Goal: Use online tool/utility: Utilize a website feature to perform a specific function

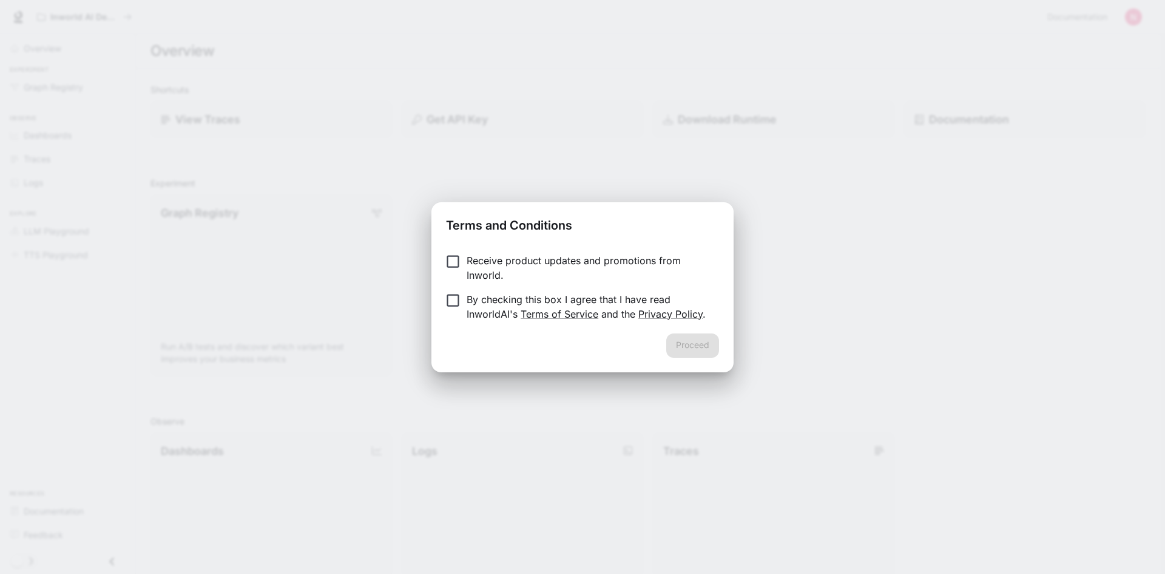
click at [869, 296] on div "Terms and Conditions Receive product updates and promotions from Inworld. By ch…" at bounding box center [582, 287] width 1165 height 574
drag, startPoint x: 819, startPoint y: 287, endPoint x: 812, endPoint y: 272, distance: 17.1
click at [820, 286] on div "Terms and Conditions Receive product updates and promotions from Inworld. By ch…" at bounding box center [582, 287] width 1165 height 574
click at [675, 276] on p "Receive product updates and promotions from Inworld." at bounding box center [588, 267] width 243 height 29
click at [724, 146] on div "Terms and Conditions Receive product updates and promotions from Inworld. By ch…" at bounding box center [582, 287] width 1165 height 574
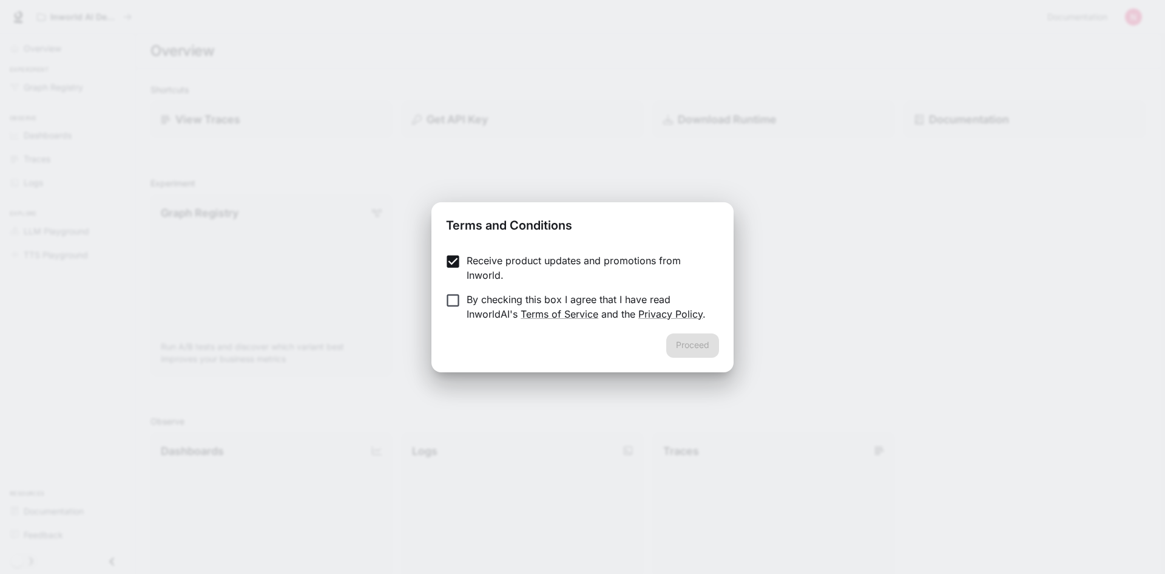
click at [407, 94] on div "Terms and Conditions Receive product updates and promotions from Inworld. By ch…" at bounding box center [582, 287] width 1165 height 574
drag, startPoint x: 166, startPoint y: 115, endPoint x: 136, endPoint y: 98, distance: 34.3
click at [166, 114] on div "Terms and Conditions Receive product updates and promotions from Inworld. By ch…" at bounding box center [582, 287] width 1165 height 574
click at [832, 246] on div "Terms and Conditions Receive product updates and promotions from Inworld. By ch…" at bounding box center [582, 287] width 1165 height 574
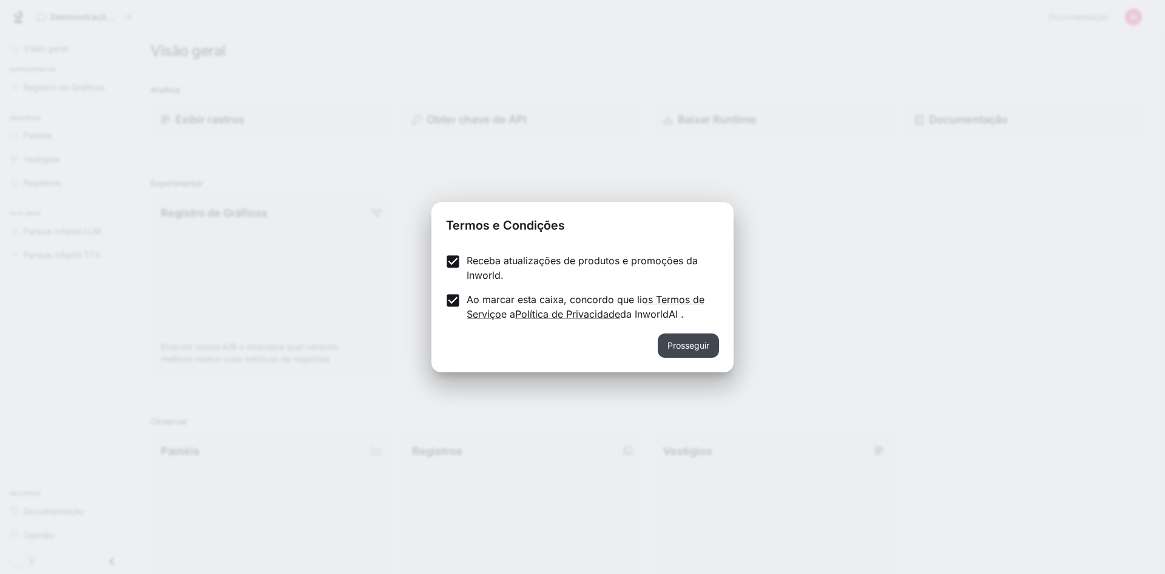
click at [696, 345] on font "Prosseguir" at bounding box center [689, 345] width 42 height 10
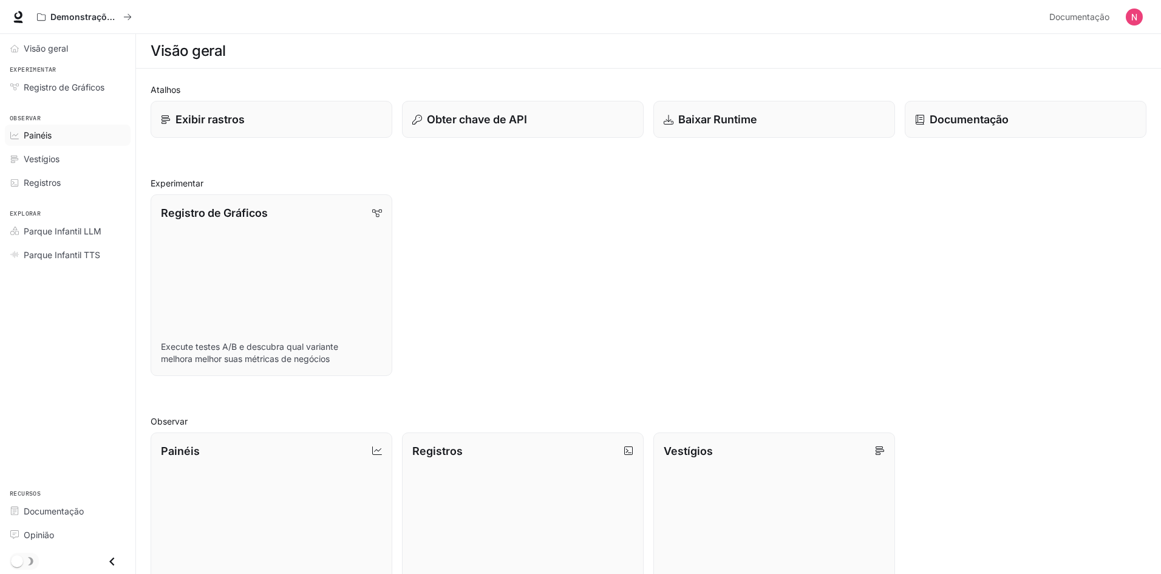
click at [49, 130] on font "Painéis" at bounding box center [38, 135] width 28 height 10
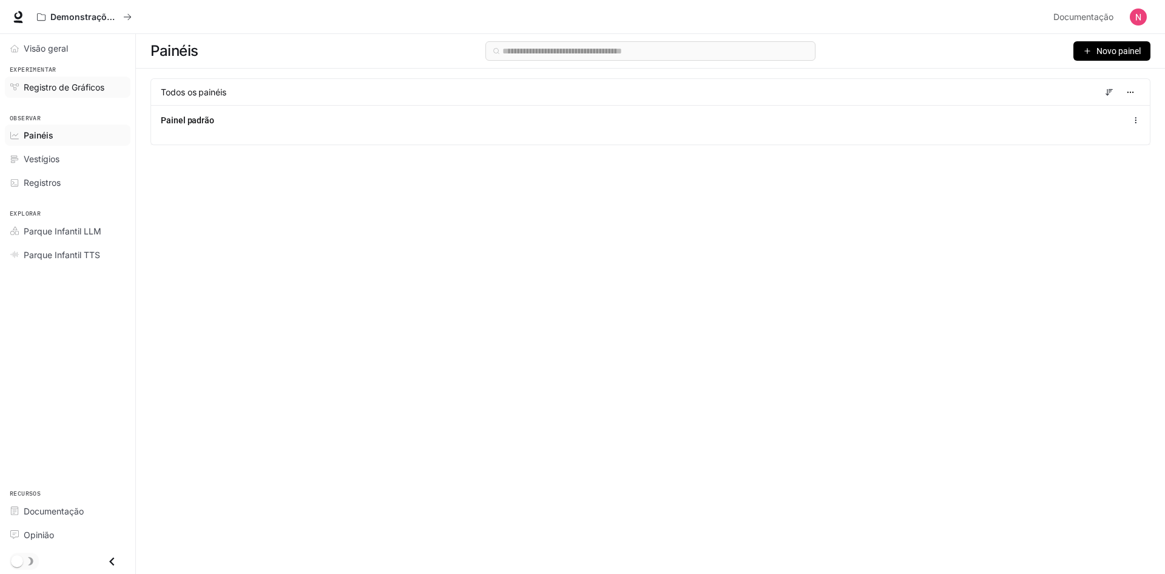
click at [63, 81] on span "Registro de Gráficos" at bounding box center [64, 87] width 81 height 13
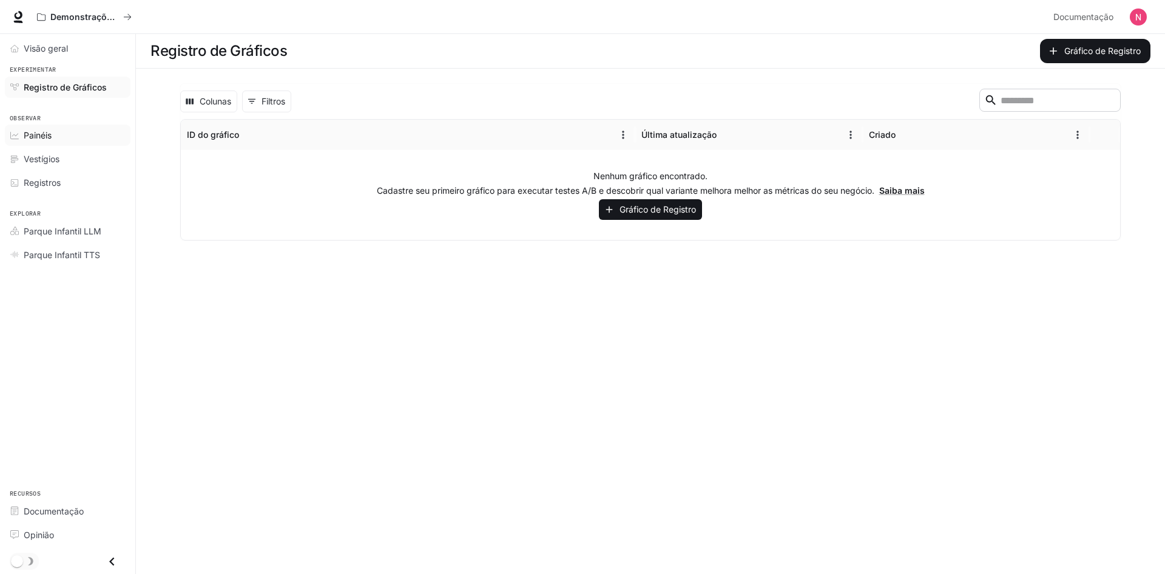
click at [49, 132] on font "Painéis" at bounding box center [38, 135] width 28 height 10
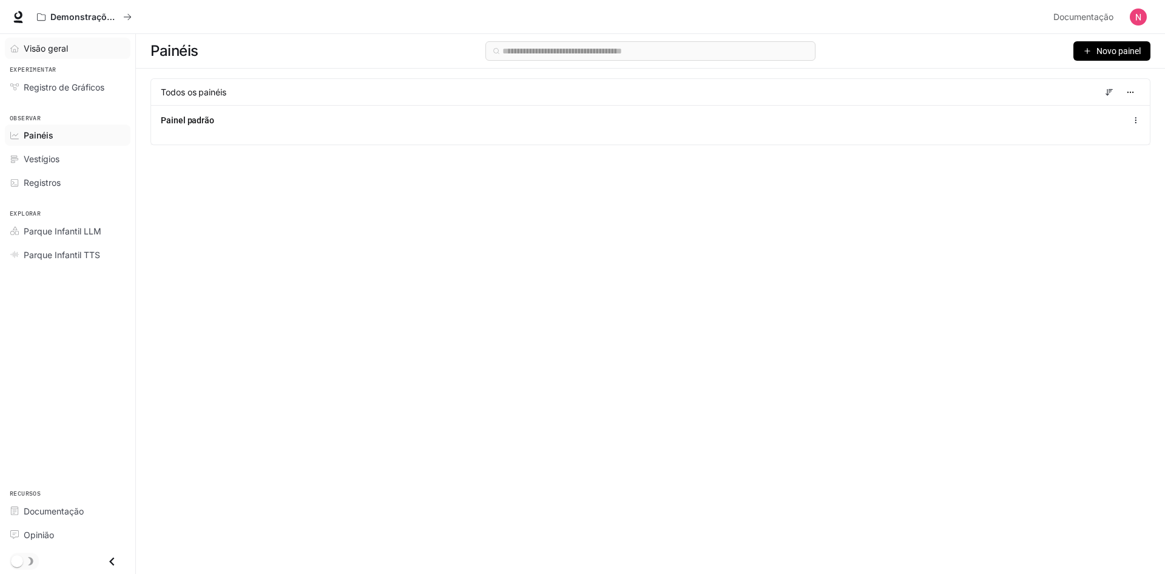
click at [53, 47] on font "Visão geral" at bounding box center [46, 48] width 44 height 10
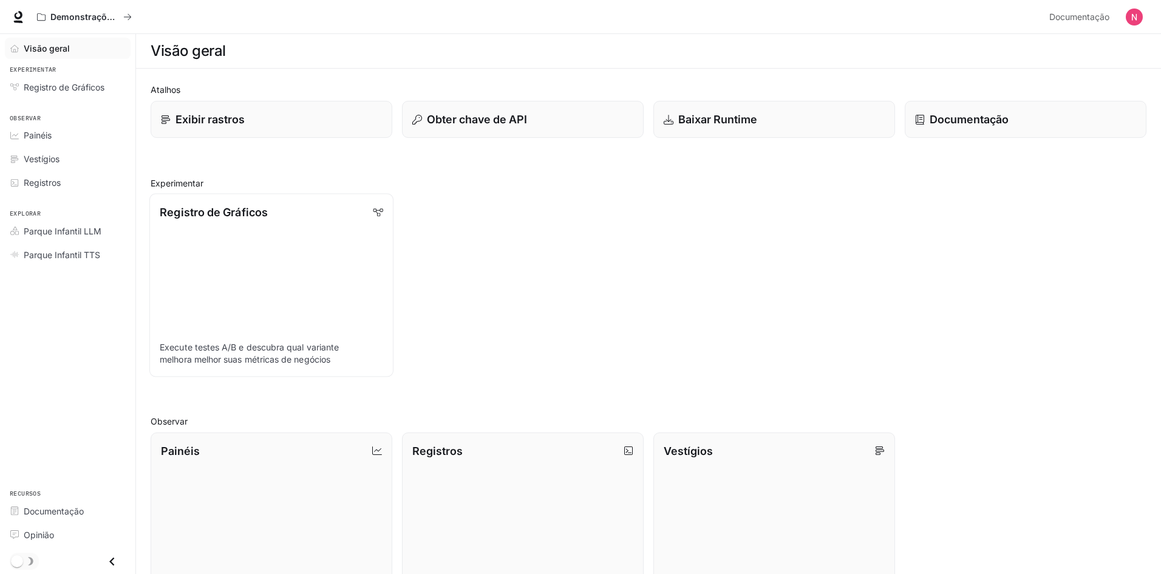
click at [220, 208] on font "Registro de Gráficos" at bounding box center [214, 212] width 108 height 13
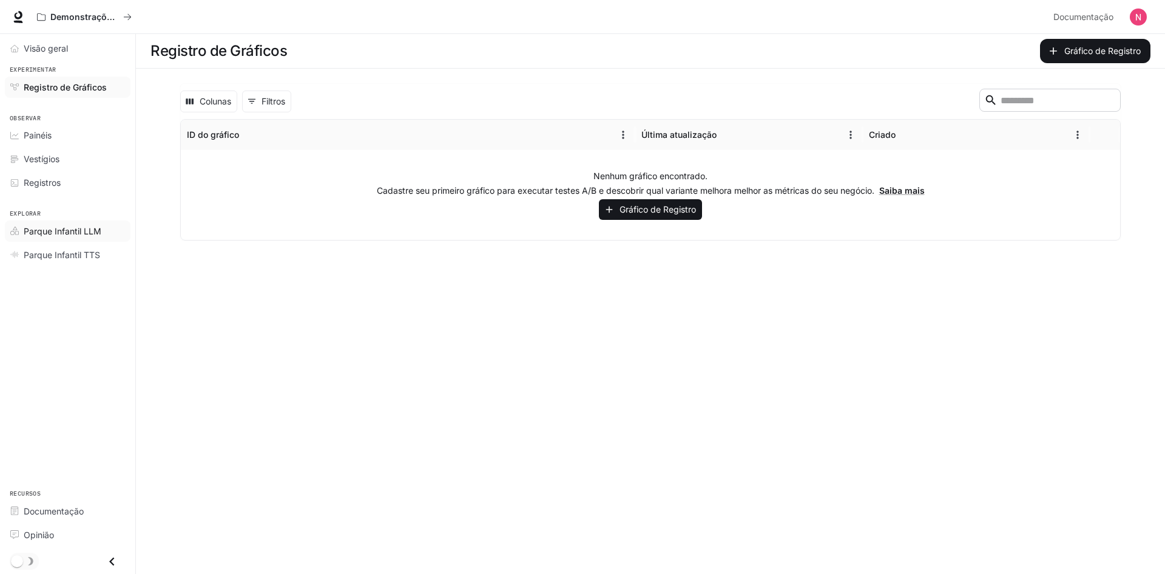
click at [73, 222] on link "Parque Infantil LLM" at bounding box center [68, 230] width 126 height 21
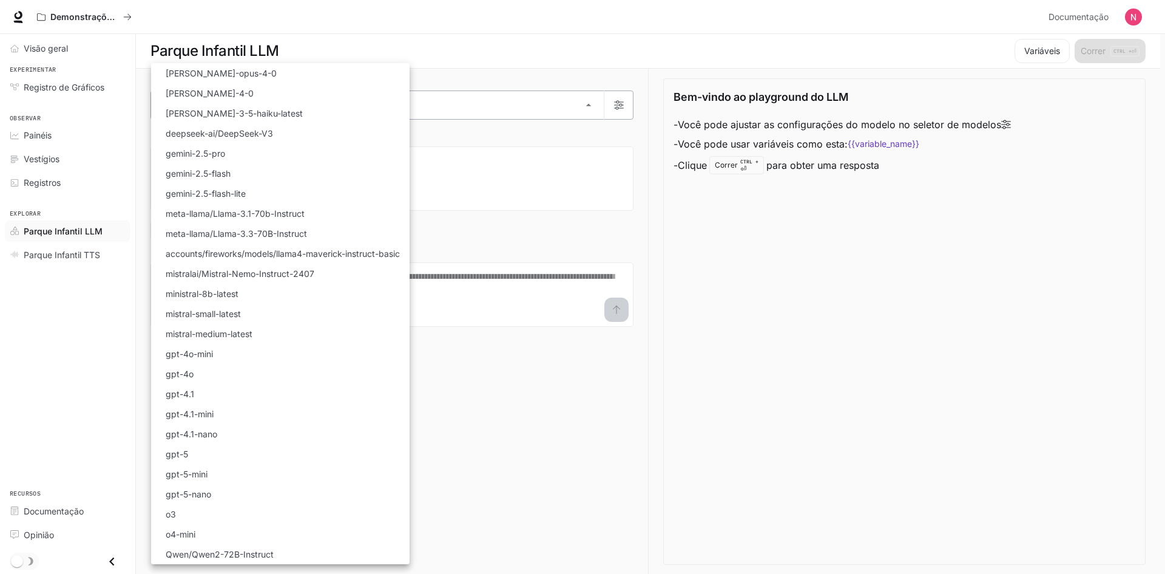
click at [590, 103] on body "Ir para o conteúdo principal Demonstrações de IA no mundo Documentação Document…" at bounding box center [582, 287] width 1165 height 574
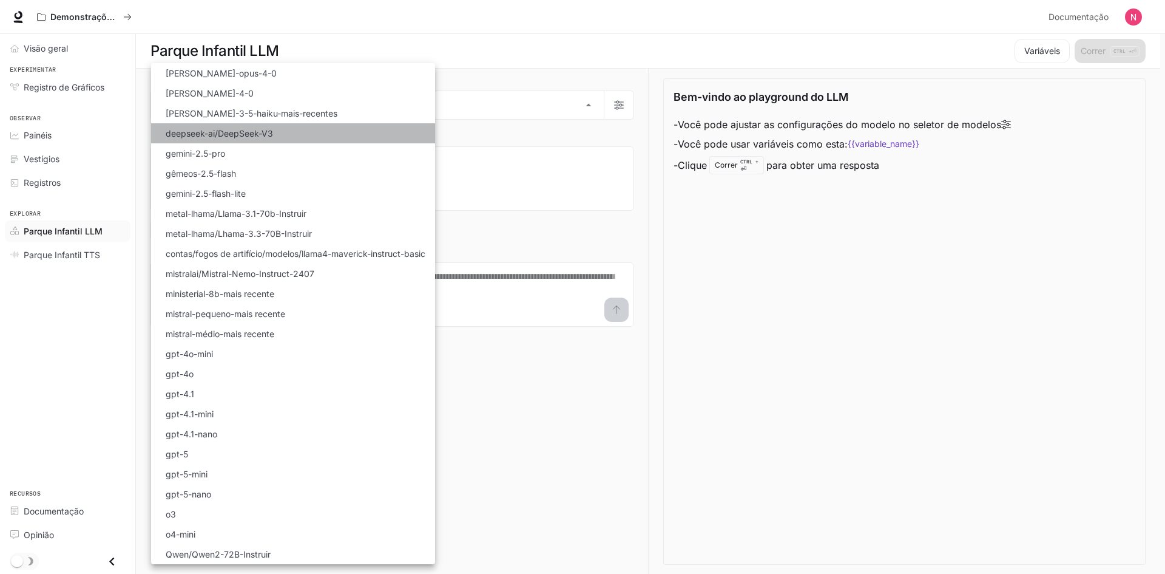
click at [220, 132] on font "deepseek-ai/DeepSeek-V3" at bounding box center [219, 133] width 107 height 10
type input "**********"
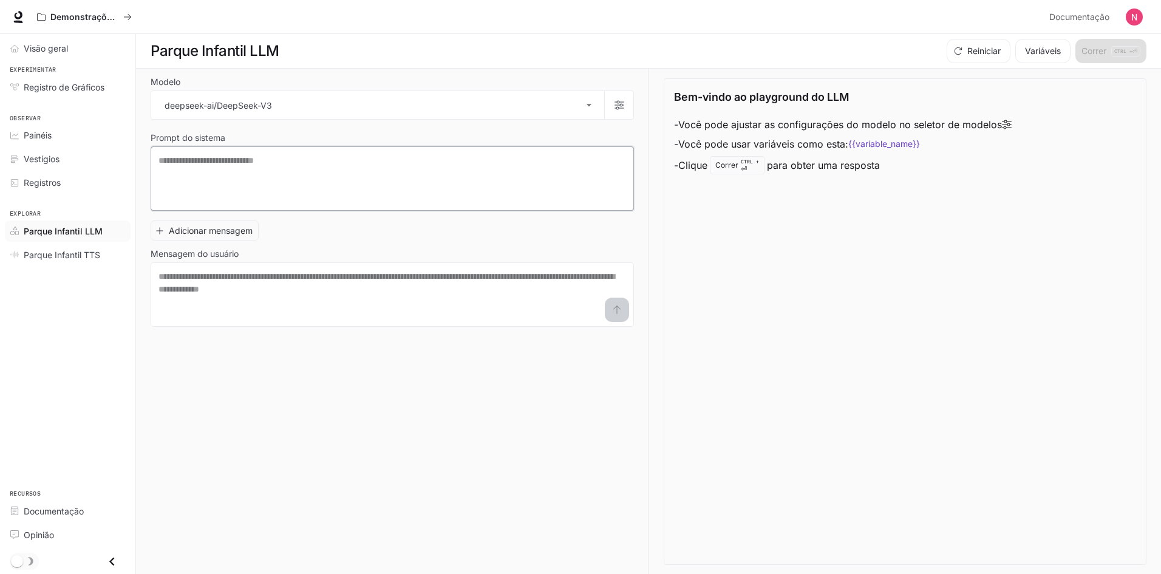
click at [192, 165] on textarea at bounding box center [391, 178] width 467 height 49
click at [191, 154] on div "* ​" at bounding box center [392, 178] width 483 height 64
click at [185, 171] on textarea at bounding box center [391, 178] width 467 height 49
click at [240, 163] on textarea "**********" at bounding box center [391, 178] width 467 height 49
click at [239, 154] on textarea "**********" at bounding box center [391, 178] width 467 height 49
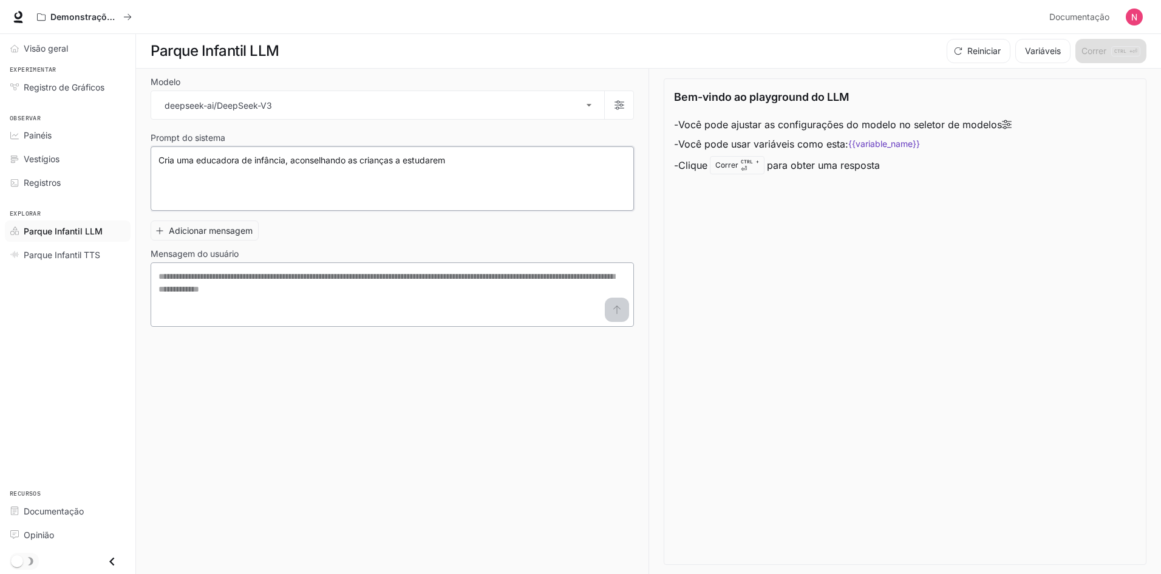
type textarea "**********"
click at [186, 274] on textarea at bounding box center [391, 294] width 467 height 49
click at [212, 229] on font "Adicionar mensagem" at bounding box center [211, 230] width 84 height 10
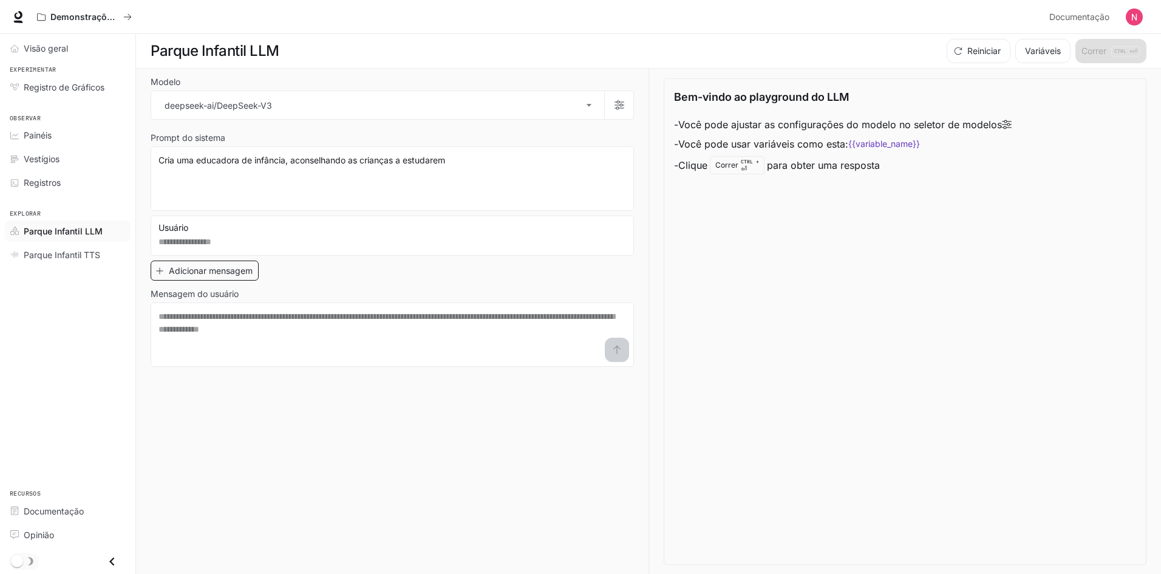
click at [202, 271] on font "Adicionar mensagem" at bounding box center [211, 270] width 84 height 10
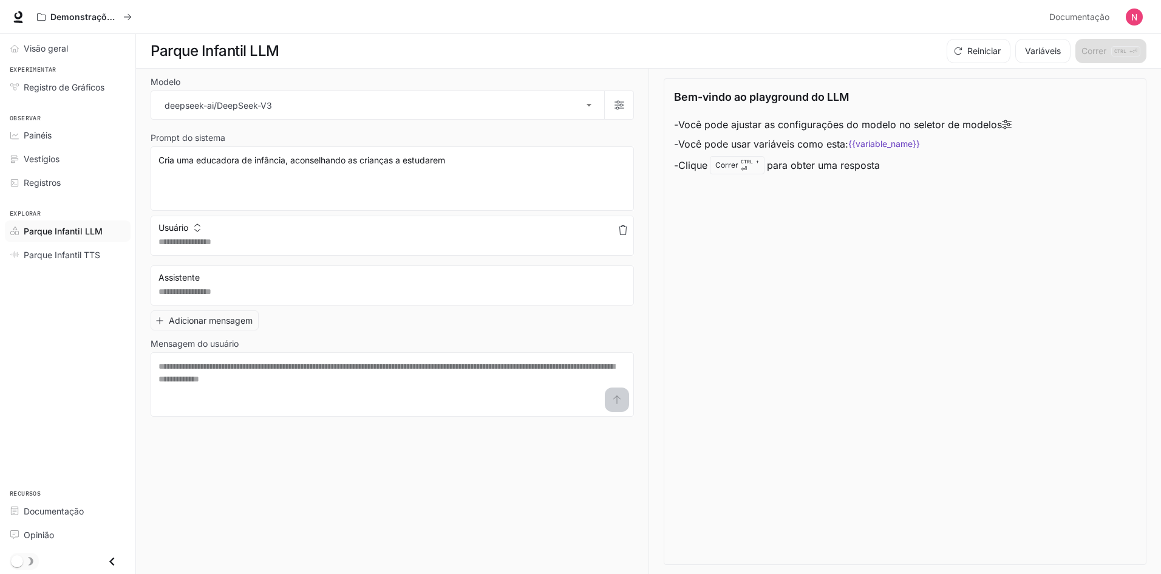
click at [198, 237] on button "Usuário" at bounding box center [179, 227] width 48 height 19
click at [186, 278] on font "Assistente" at bounding box center [191, 277] width 46 height 12
click at [263, 290] on textarea at bounding box center [391, 291] width 467 height 12
type textarea "*"
click at [216, 240] on textarea at bounding box center [391, 242] width 467 height 12
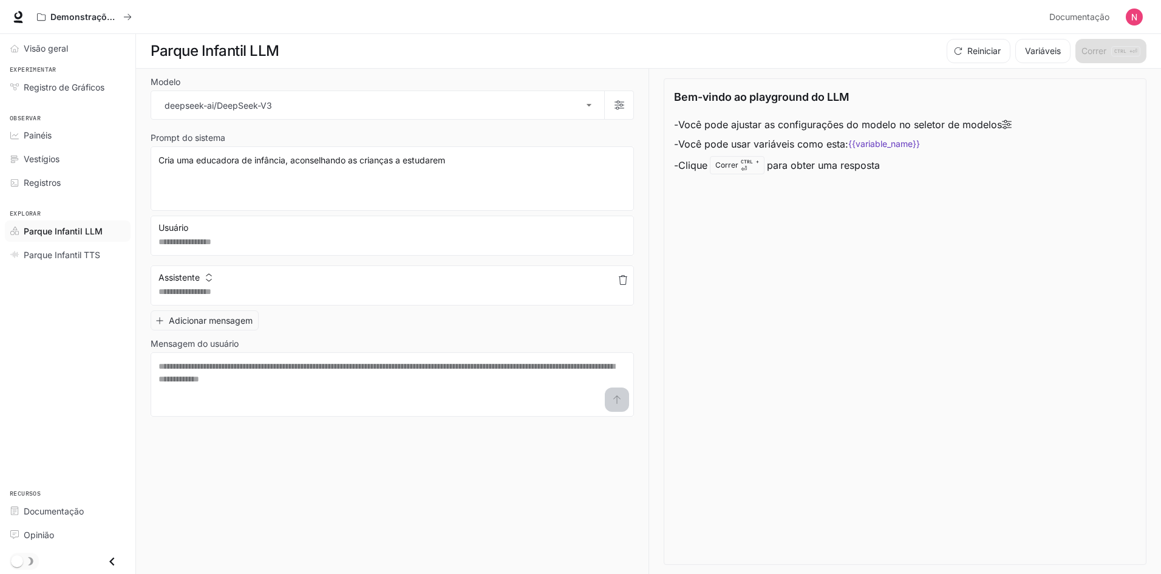
click at [619, 279] on icon "button" at bounding box center [623, 280] width 10 height 10
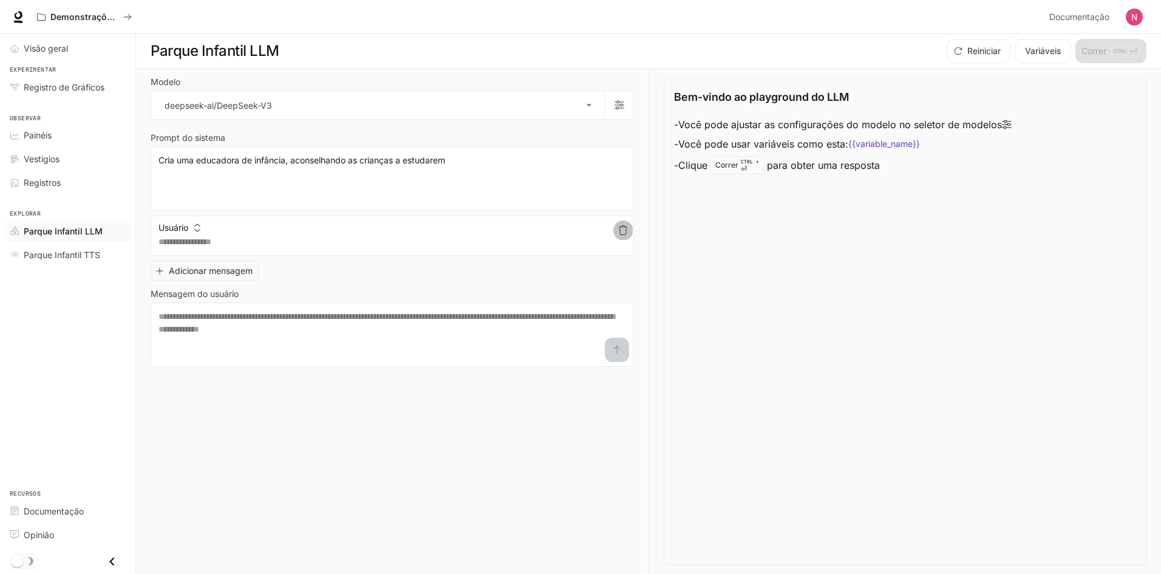
click at [623, 229] on icon "button" at bounding box center [623, 230] width 10 height 10
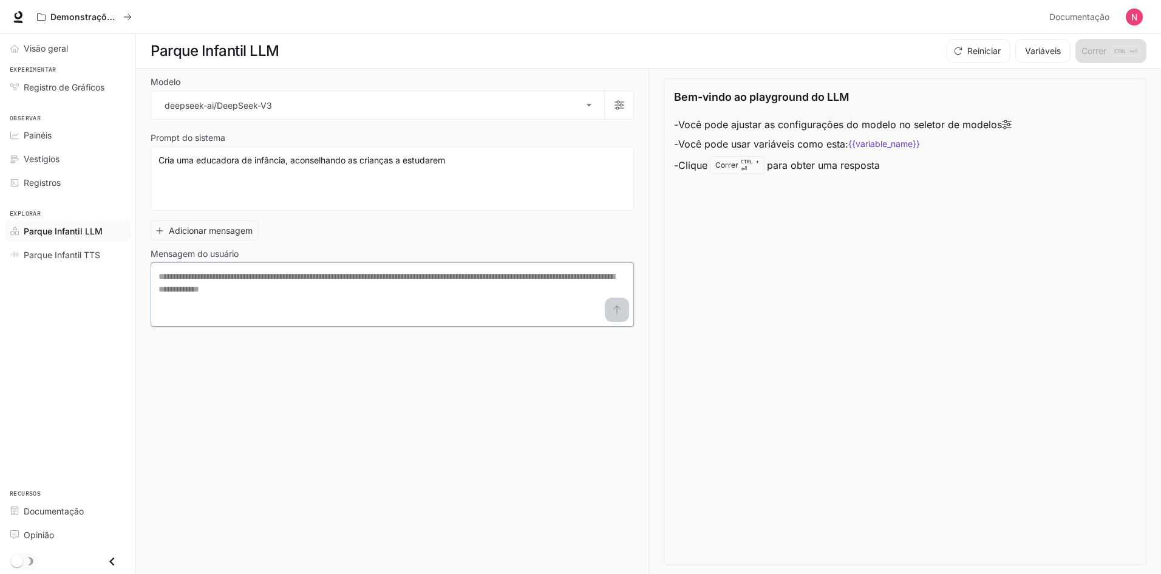
click at [182, 280] on textarea at bounding box center [391, 294] width 467 height 49
drag, startPoint x: 216, startPoint y: 270, endPoint x: 218, endPoint y: 277, distance: 7.5
click at [217, 271] on textarea at bounding box center [391, 294] width 467 height 49
paste textarea "**********"
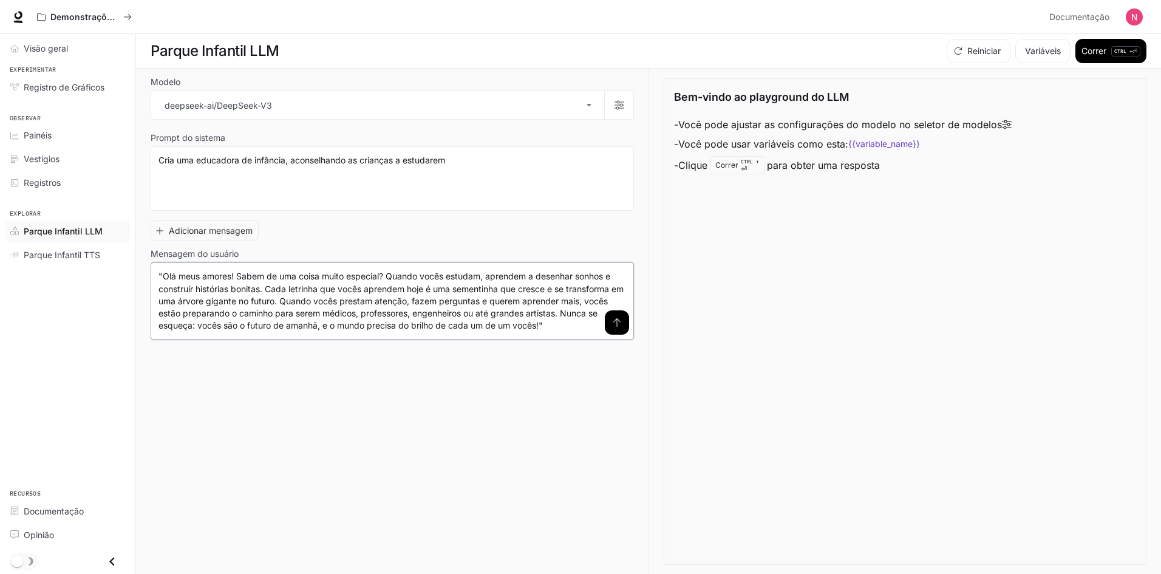
type textarea "**********"
click at [615, 320] on icon "submit" at bounding box center [617, 322] width 10 height 10
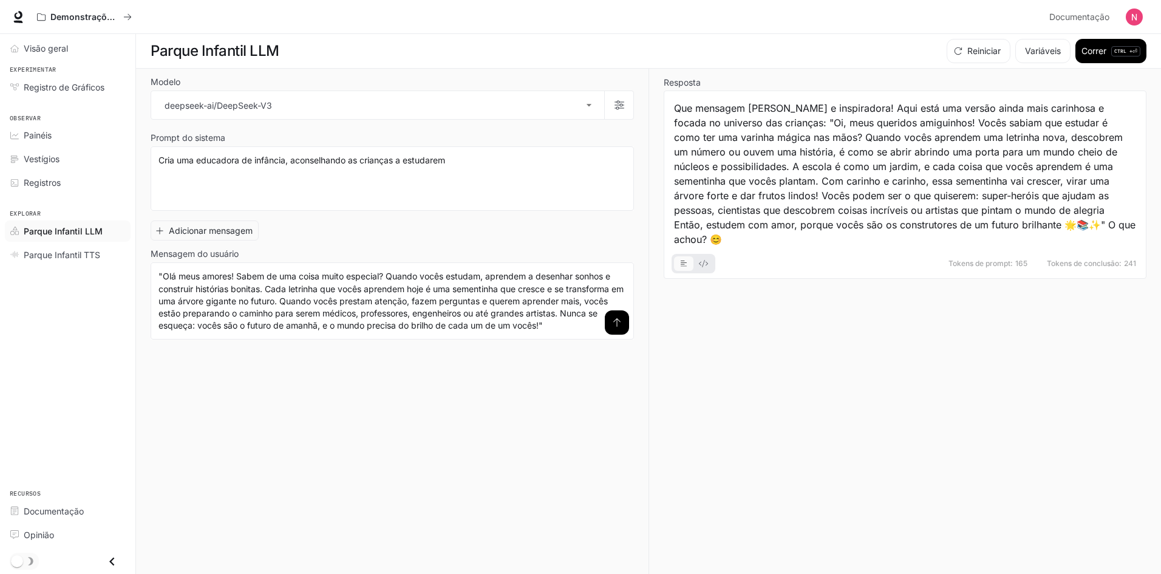
click at [1074, 224] on font "Que mensagem [PERSON_NAME] e inspiradora! Aqui está uma versão ainda mais carin…" at bounding box center [906, 173] width 464 height 143
click at [695, 253] on button "exemplo de abas básicas" at bounding box center [702, 262] width 19 height 19
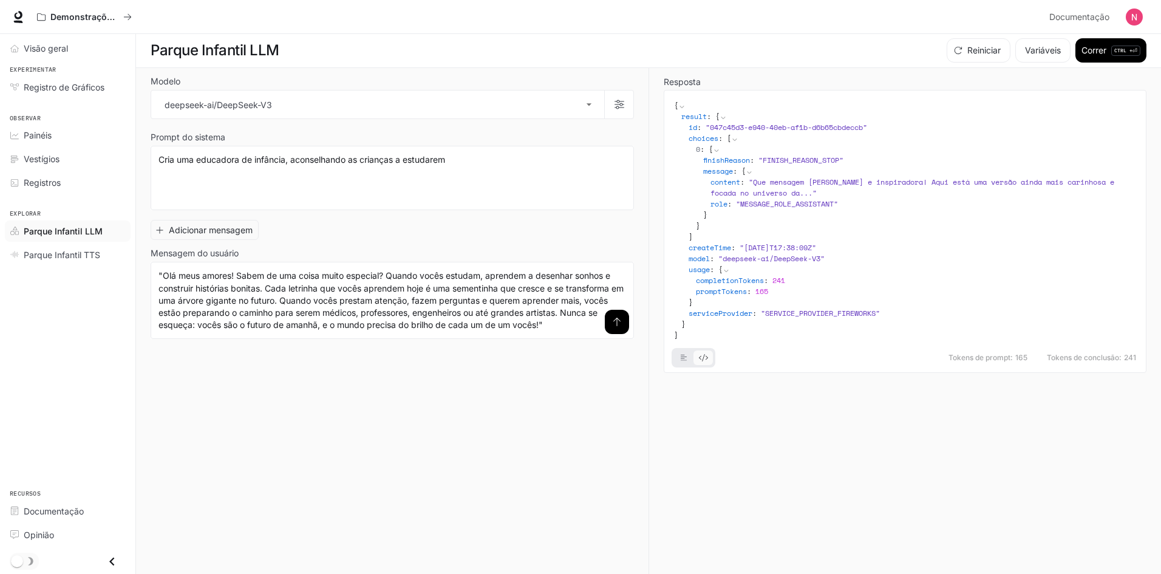
click at [730, 457] on div "Resposta { result : { id : " 047c45d3-e940-40eb-af1b-d6b65cbdeccb " choices : […" at bounding box center [897, 321] width 498 height 506
click at [578, 192] on textarea "**********" at bounding box center [391, 178] width 467 height 49
click at [637, 212] on div "**********" at bounding box center [400, 321] width 498 height 506
click at [687, 79] on font "Resposta" at bounding box center [681, 81] width 37 height 10
click at [1096, 50] on font "Correr" at bounding box center [1093, 50] width 25 height 10
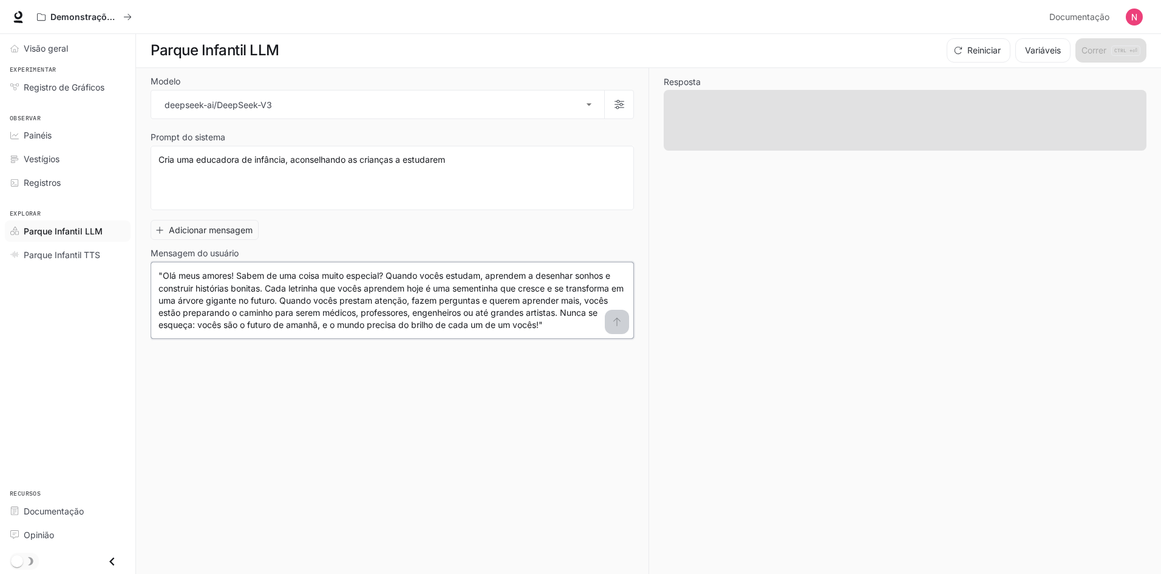
click at [617, 322] on textarea "**********" at bounding box center [391, 300] width 467 height 61
click at [265, 204] on div "**********" at bounding box center [392, 178] width 483 height 64
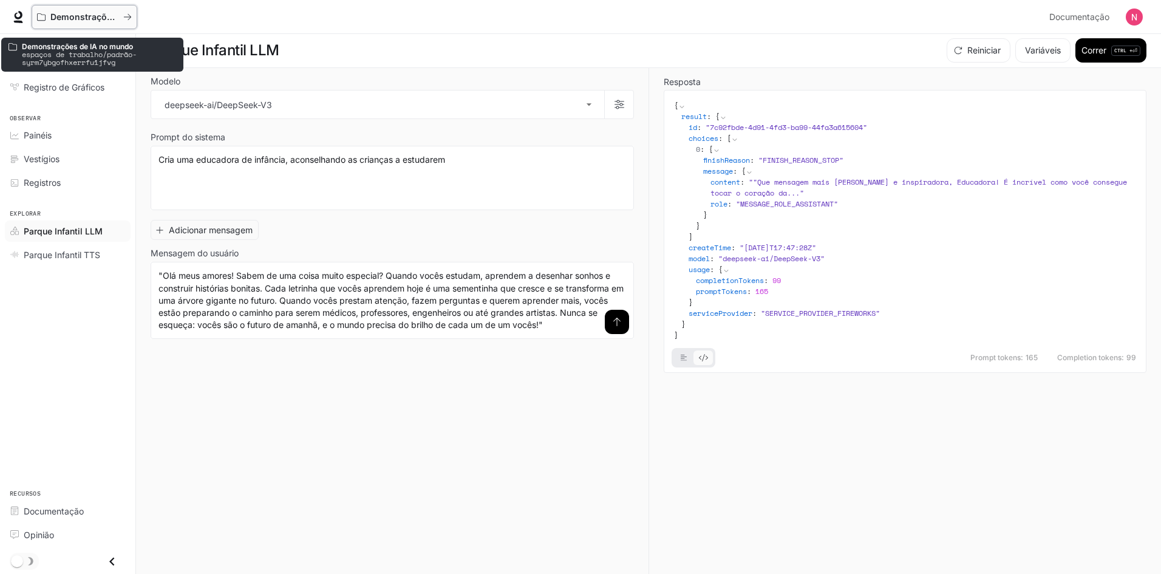
click at [127, 15] on icon "Todos os espaços de trabalho" at bounding box center [127, 17] width 8 height 8
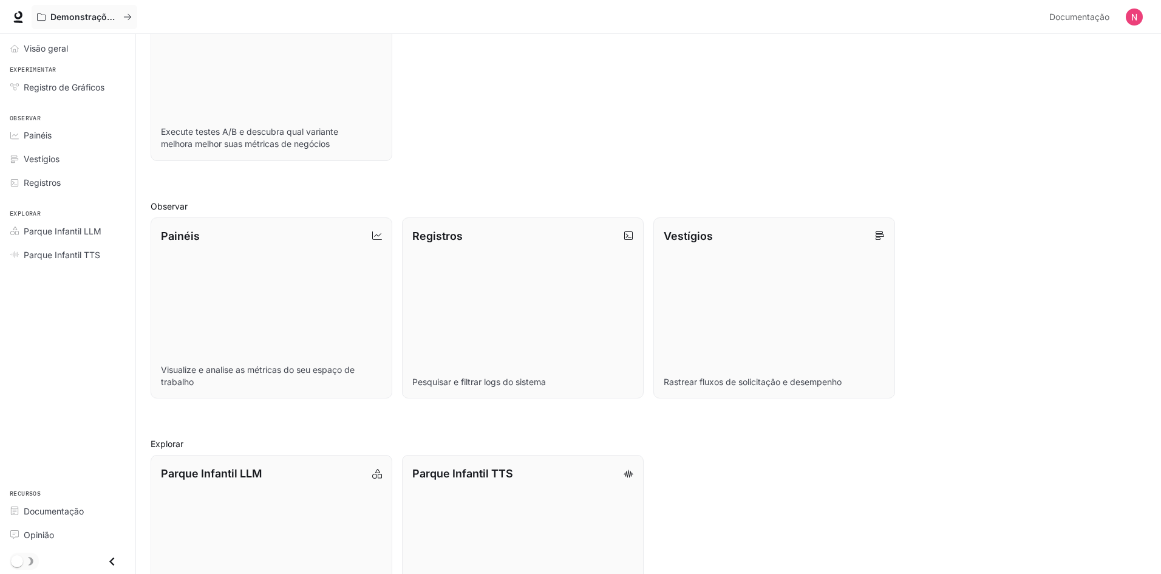
scroll to position [171, 0]
